Goal: Task Accomplishment & Management: Use online tool/utility

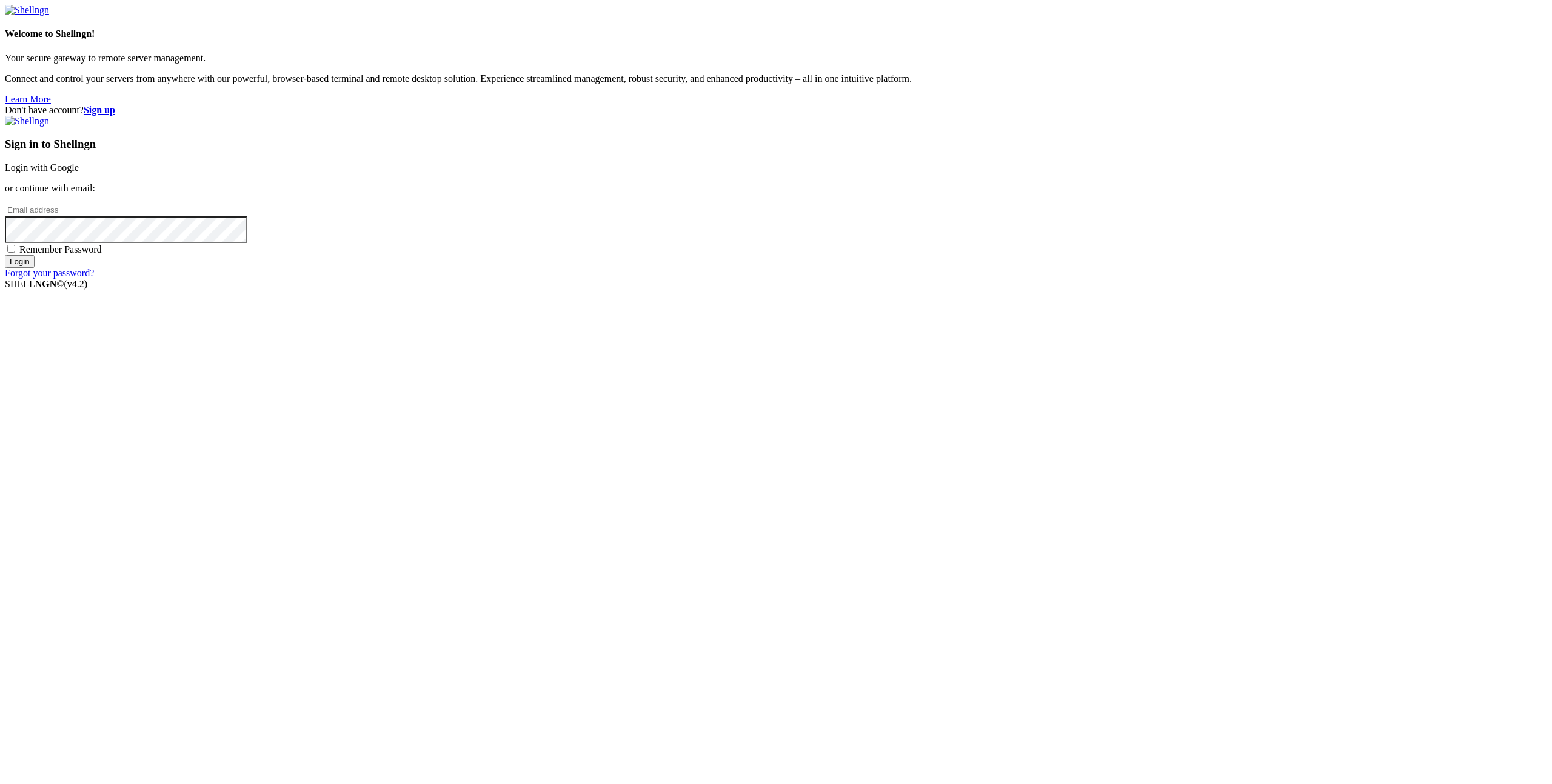
type input "[EMAIL_ADDRESS][DOMAIN_NAME]"
click at [35, 268] on input "Login" at bounding box center [20, 261] width 30 height 13
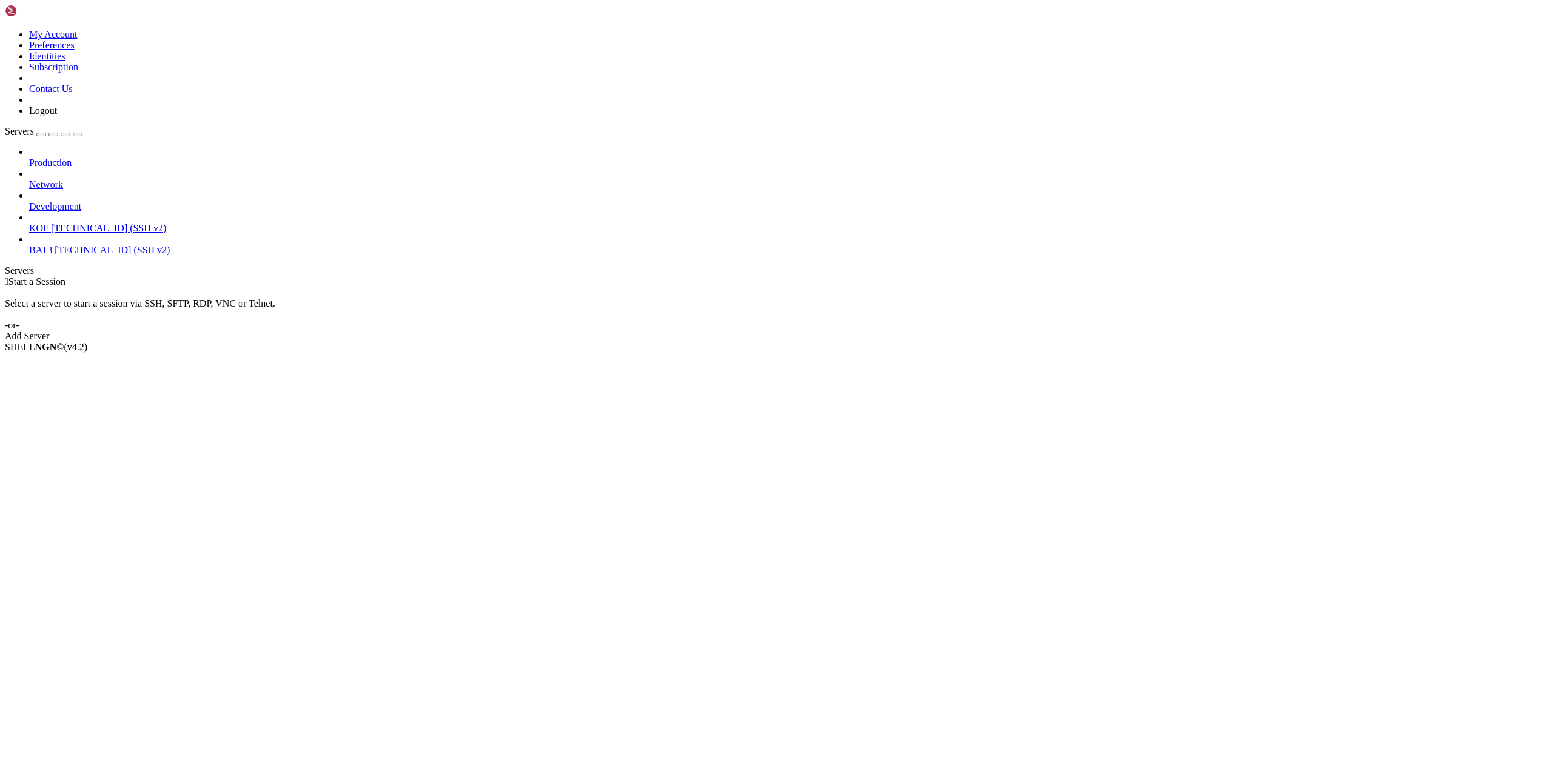
click at [48, 223] on span "KOF" at bounding box center [39, 228] width 20 height 10
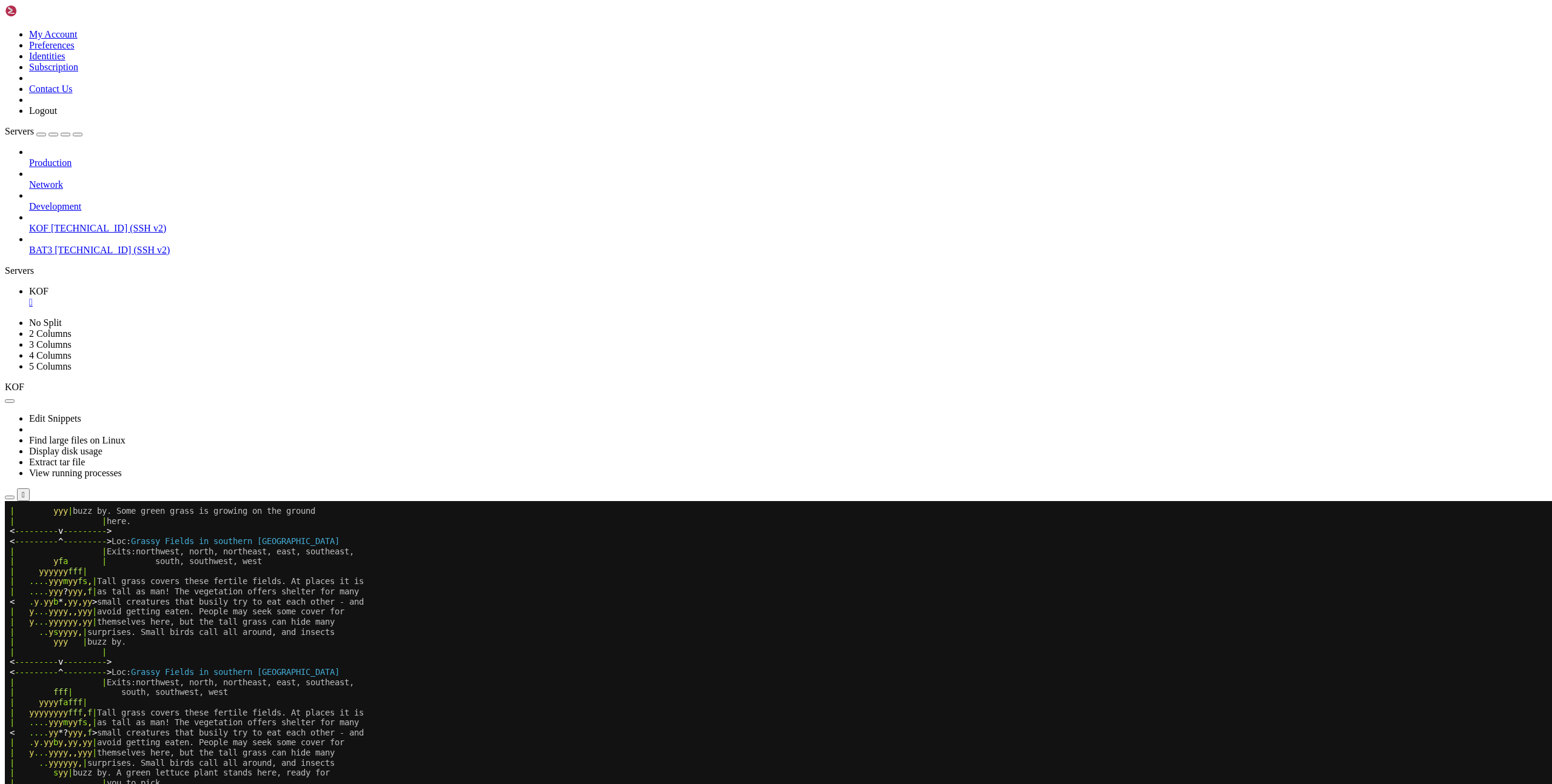
scroll to position [41, 0]
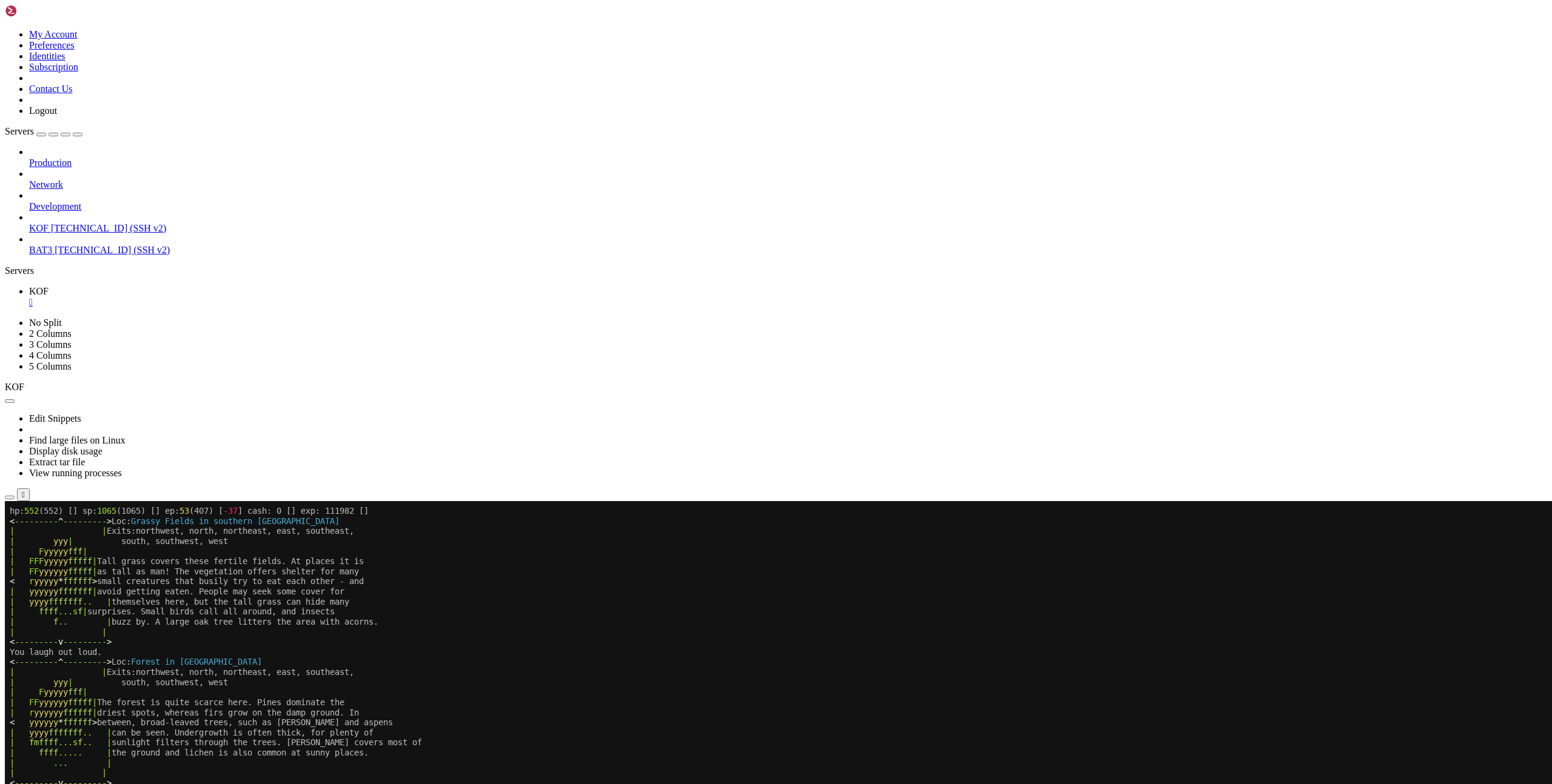
scroll to position [41, 0]
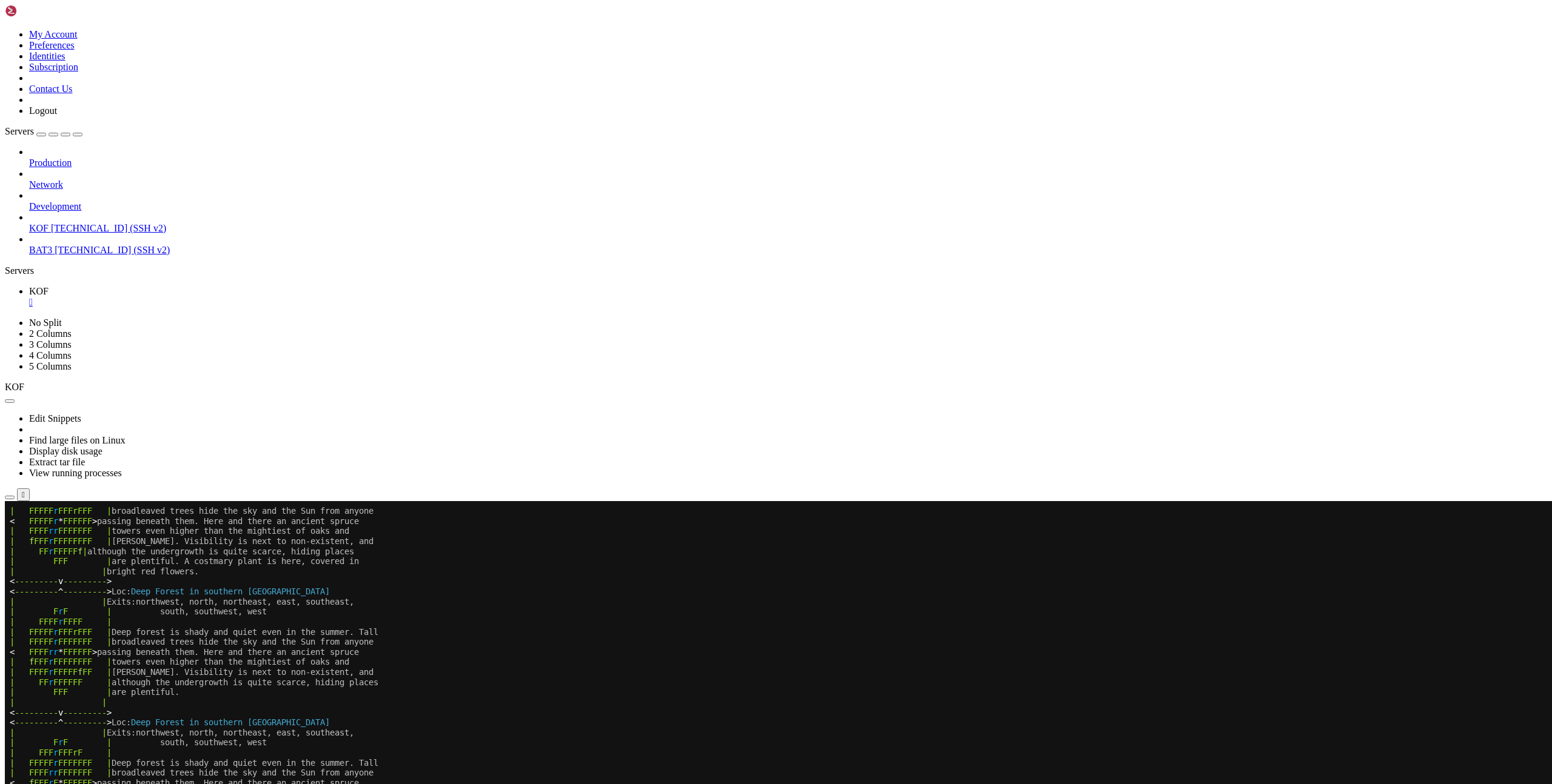
scroll to position [151, 0]
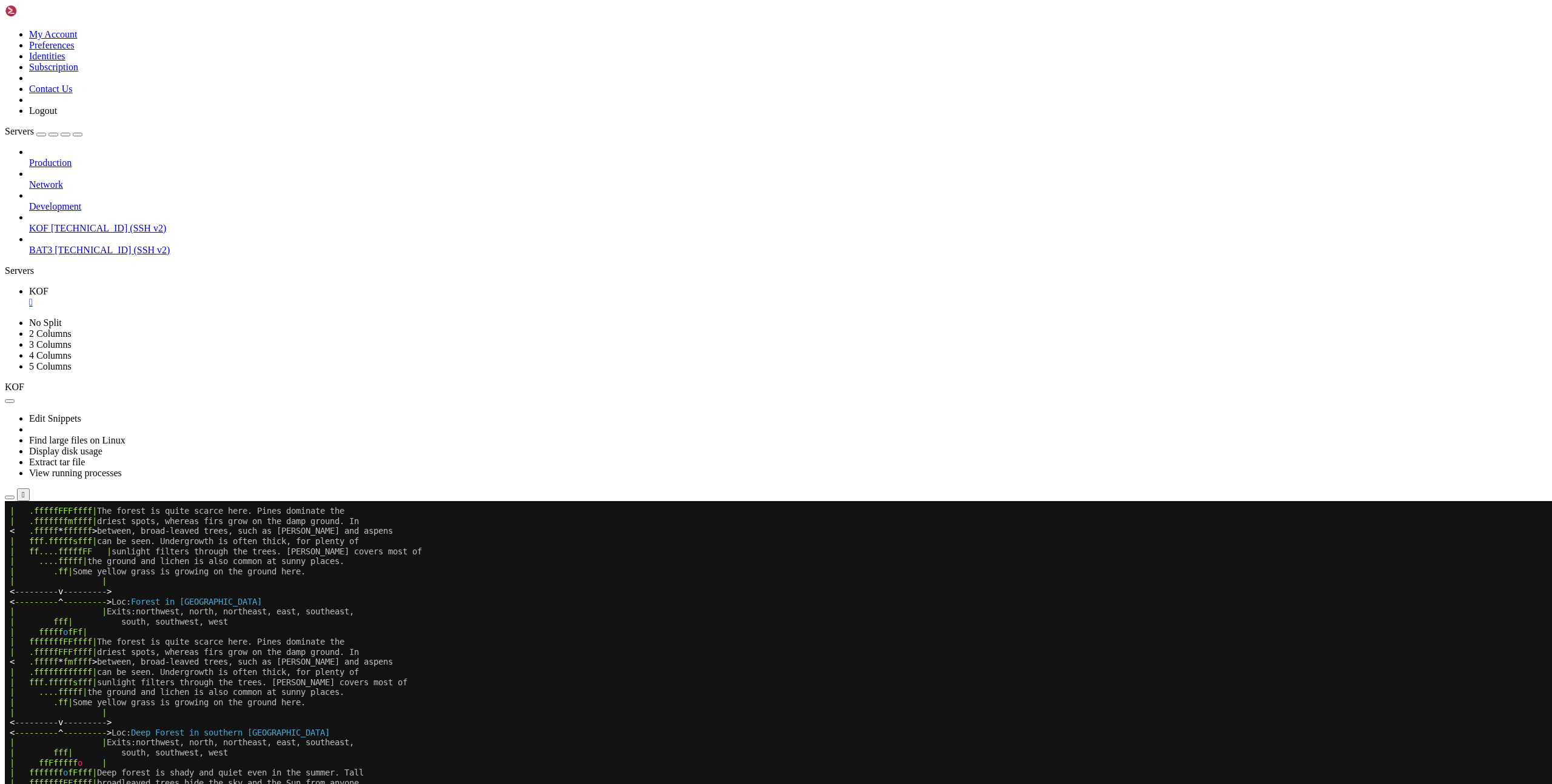
scroll to position [151, 0]
